Goal: Find specific page/section: Find specific page/section

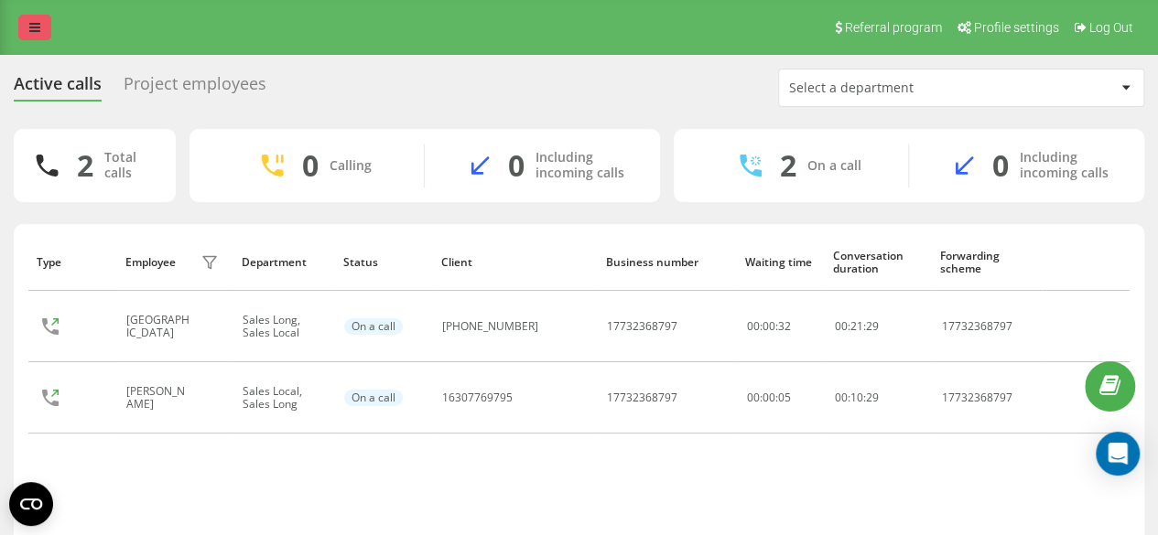
click at [32, 33] on icon at bounding box center [34, 27] width 11 height 13
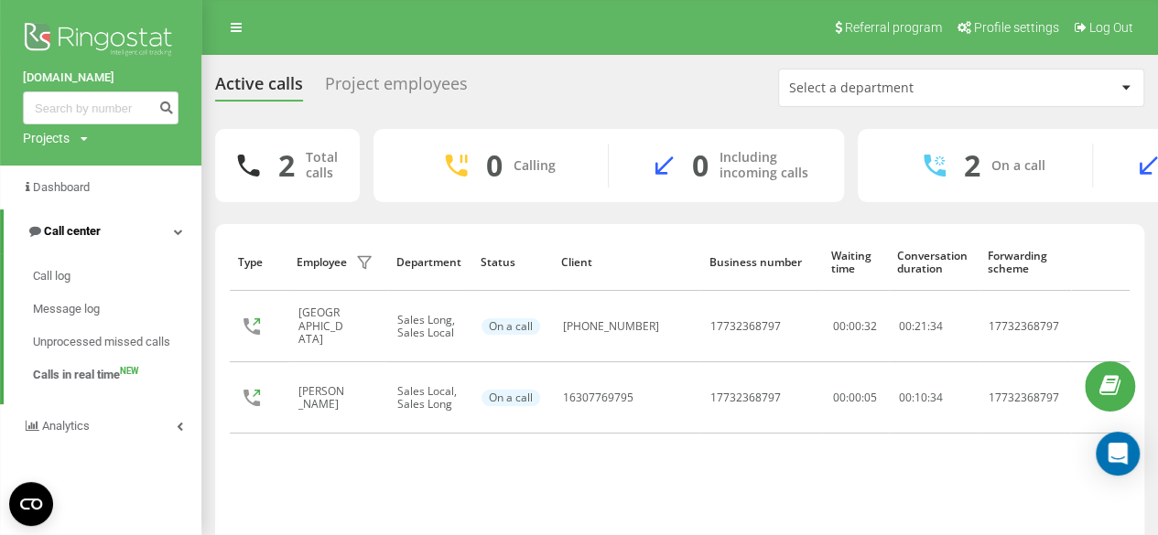
click at [76, 234] on span "Call center" at bounding box center [72, 231] width 57 height 14
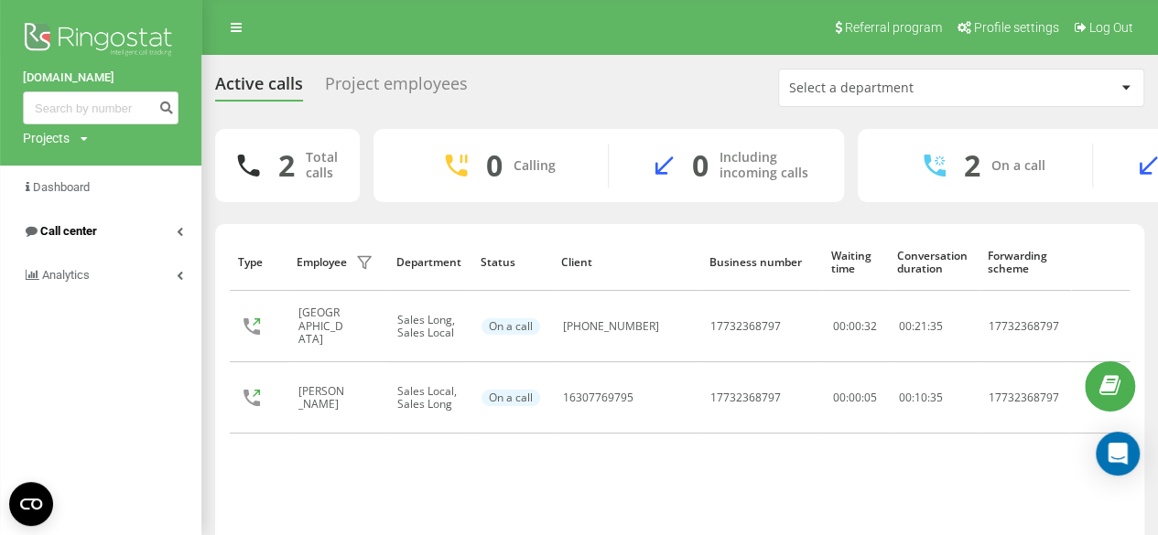
click at [61, 222] on span "Call center" at bounding box center [60, 231] width 74 height 18
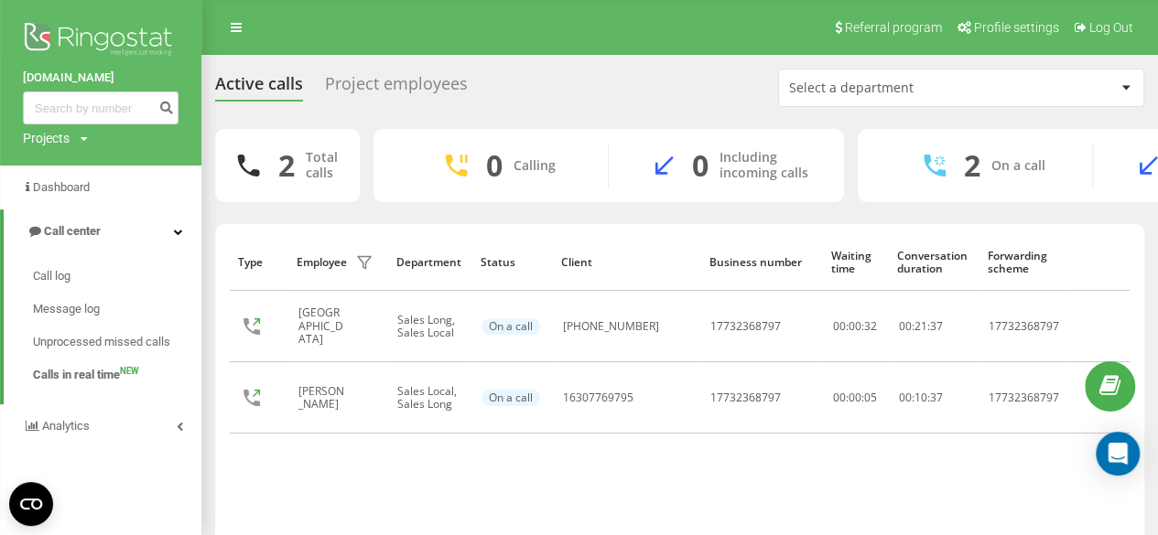
click at [359, 75] on div "Project employees" at bounding box center [396, 88] width 143 height 28
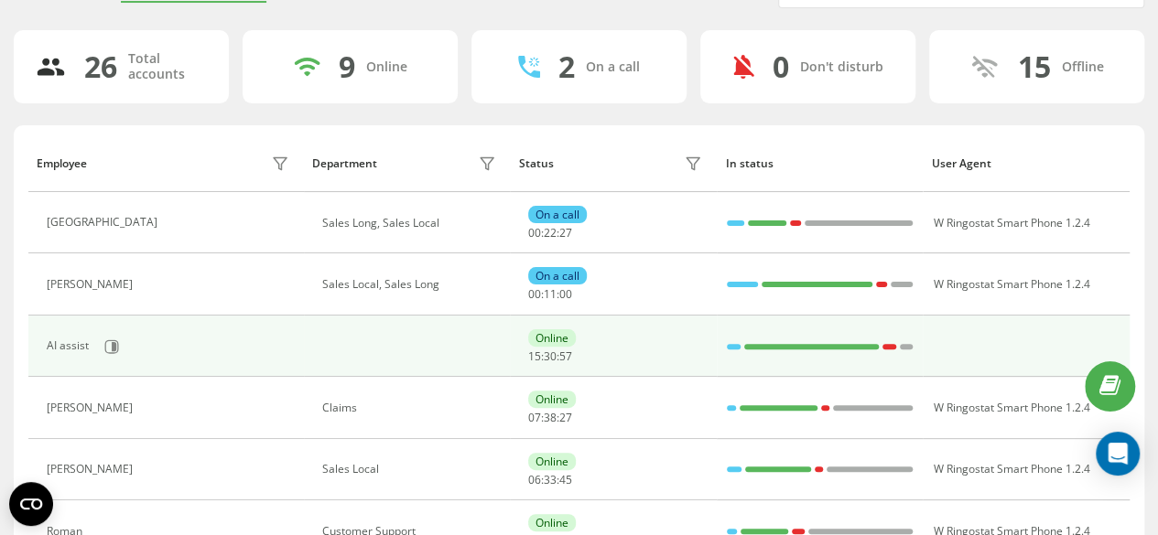
scroll to position [75, 0]
